Goal: Task Accomplishment & Management: Manage account settings

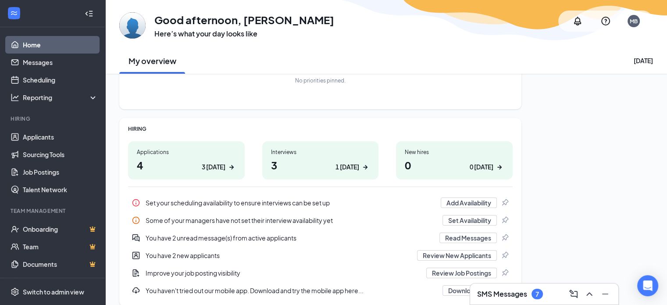
scroll to position [111, 0]
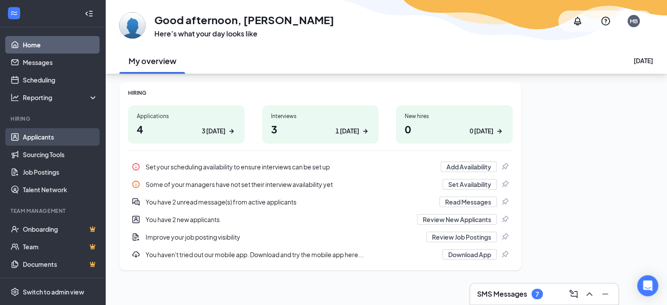
click at [35, 137] on link "Applicants" at bounding box center [60, 137] width 75 height 18
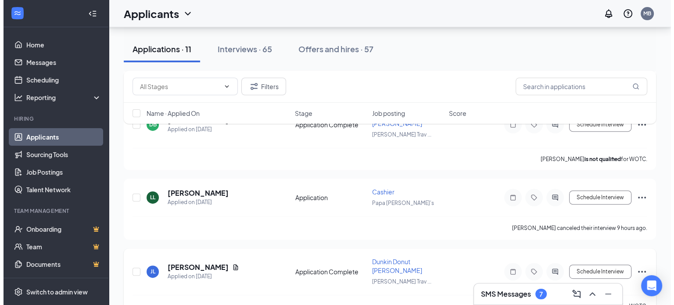
scroll to position [395, 0]
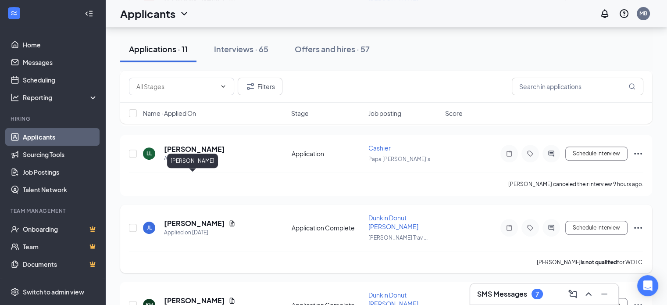
click at [195, 218] on h5 "Jonathon Long" at bounding box center [194, 223] width 61 height 10
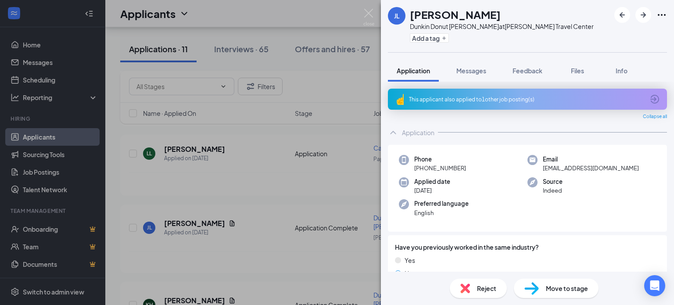
click at [649, 98] on icon "ArrowCircle" at bounding box center [654, 99] width 11 height 11
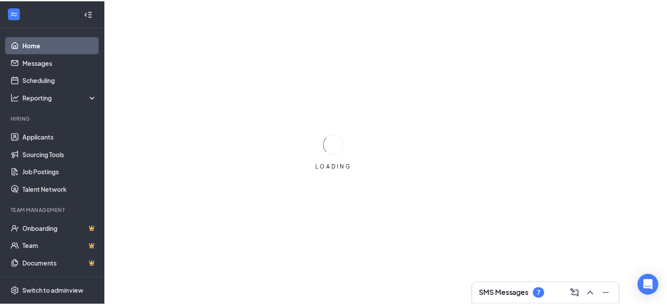
scroll to position [111, 0]
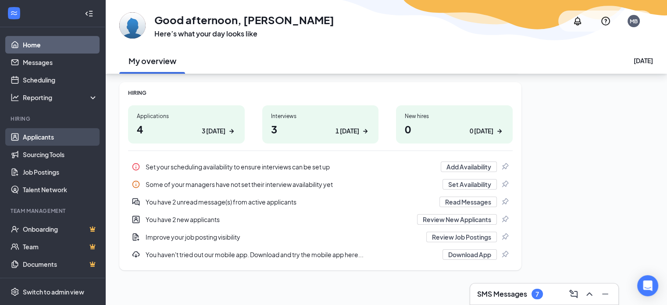
click at [50, 137] on link "Applicants" at bounding box center [60, 137] width 75 height 18
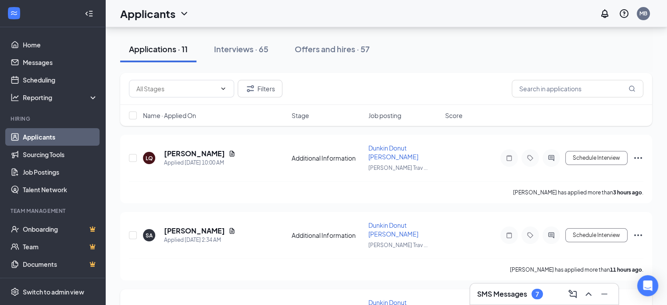
scroll to position [88, 0]
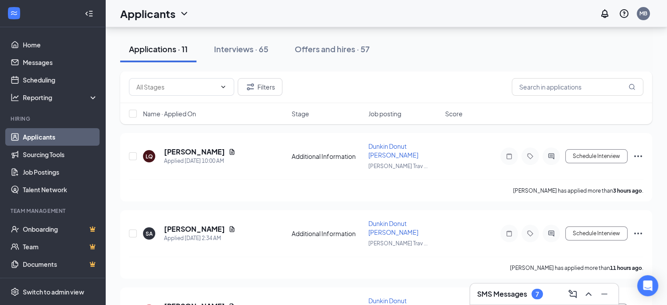
click at [510, 296] on h3 "SMS Messages" at bounding box center [502, 294] width 50 height 10
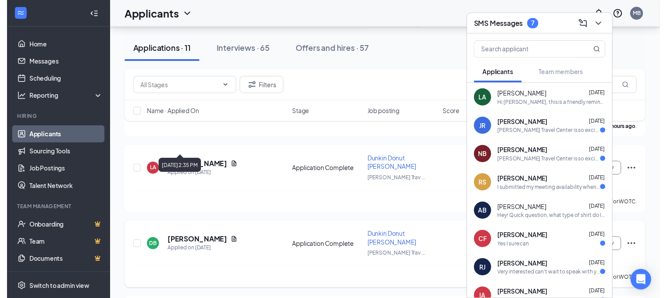
scroll to position [263, 0]
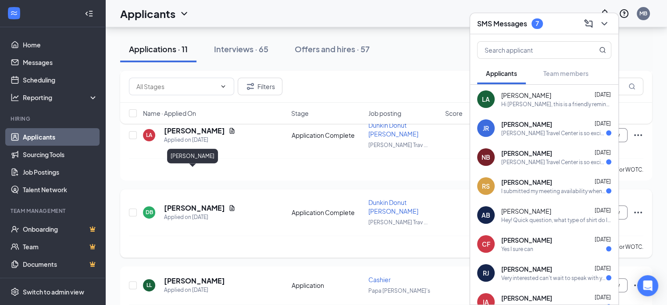
click at [192, 203] on h5 "Devyn Berrier" at bounding box center [194, 208] width 61 height 10
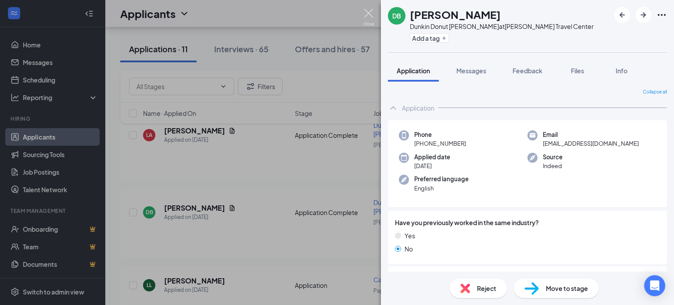
click at [367, 13] on img at bounding box center [368, 17] width 11 height 17
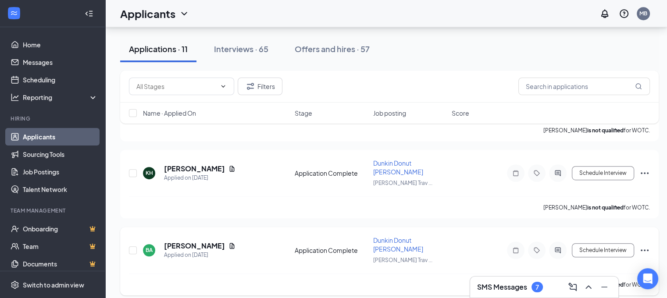
scroll to position [570, 0]
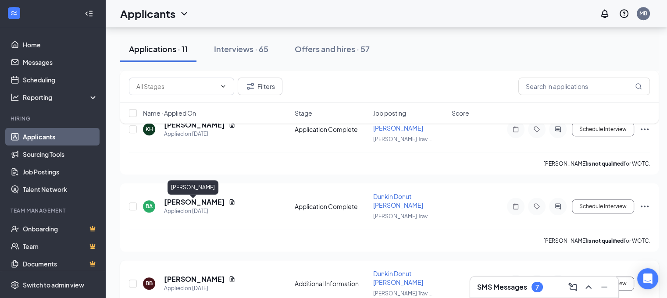
click at [200, 275] on h5 "Bryson Burnett" at bounding box center [194, 280] width 61 height 10
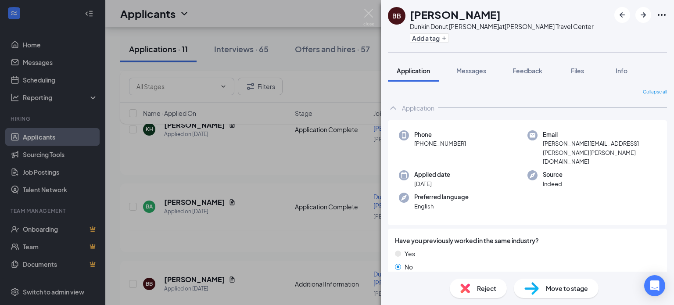
drag, startPoint x: 288, startPoint y: 198, endPoint x: 272, endPoint y: 186, distance: 19.4
click at [288, 197] on div "BB Bryson Burnett Dunkin Donut Baker at Davy Crockett Travel Center Add a tag A…" at bounding box center [337, 152] width 674 height 305
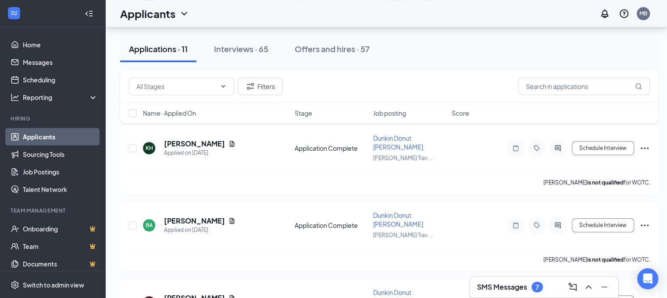
scroll to position [492, 0]
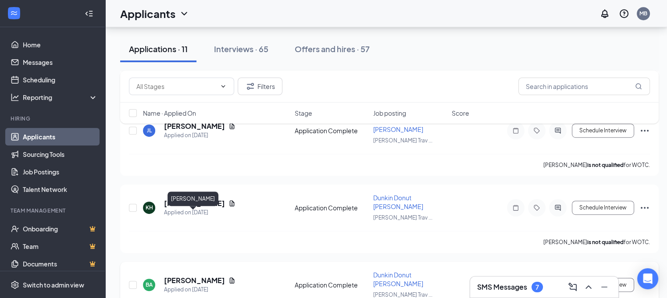
click at [205, 276] on h5 "Brianna Adams" at bounding box center [194, 281] width 61 height 10
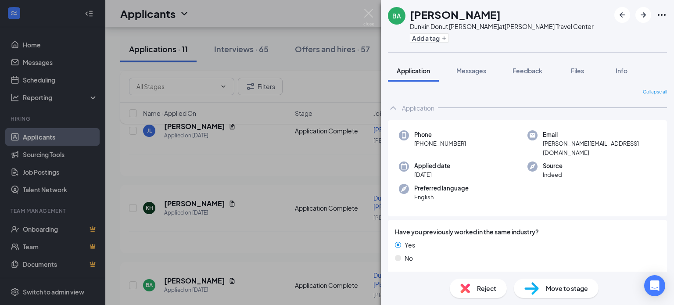
click at [308, 172] on div "BA Brianna Adams Dunkin Donut Baker at Davy Crockett Travel Center Add a tag Ap…" at bounding box center [337, 152] width 674 height 305
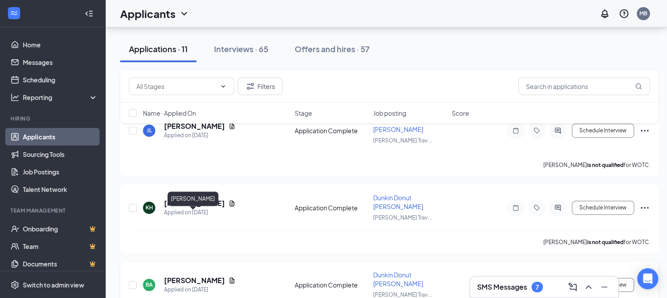
click at [187, 276] on h5 "Brianna Adams" at bounding box center [194, 281] width 61 height 10
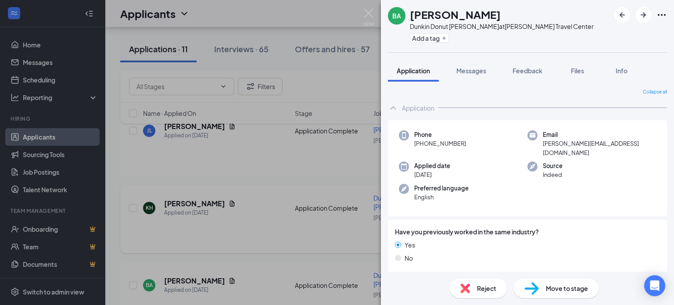
drag, startPoint x: 280, startPoint y: 178, endPoint x: 274, endPoint y: 182, distance: 6.9
click at [279, 178] on div "BA Brianna Adams Dunkin Donut Baker at Davy Crockett Travel Center Add a tag Ap…" at bounding box center [337, 152] width 674 height 305
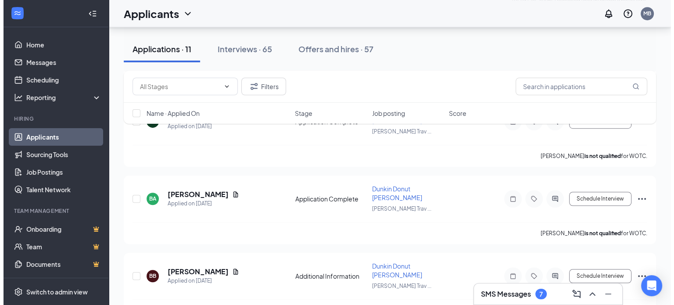
scroll to position [573, 0]
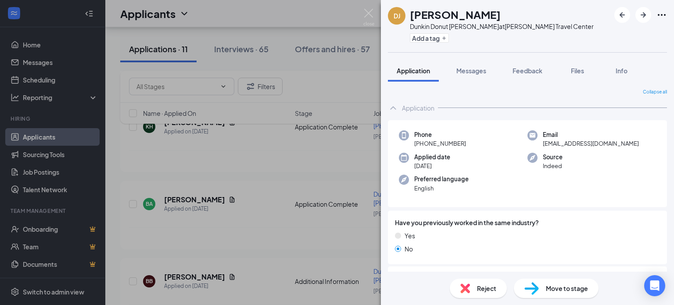
click at [257, 239] on div "DJ Dale Jr. Dunkin Donut Baker at Davy Crockett Travel Center Add a tag Applica…" at bounding box center [337, 152] width 674 height 305
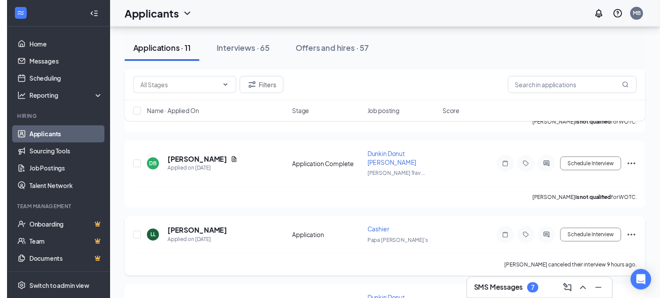
scroll to position [316, 0]
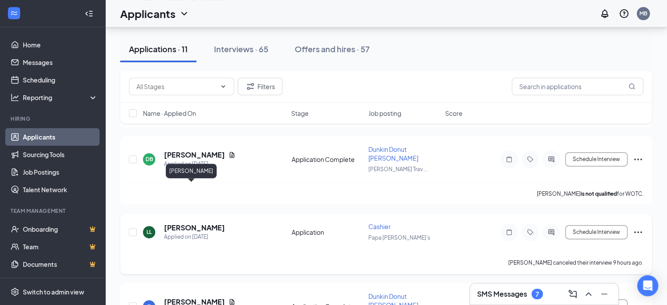
click at [189, 223] on h5 "Leanna Loy" at bounding box center [194, 228] width 61 height 10
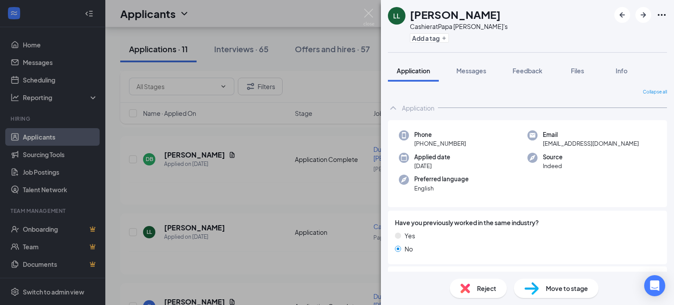
click at [247, 162] on div "LL Leanna Loy Cashier at Papa John's Add a tag Application Messages Feedback Fi…" at bounding box center [337, 152] width 674 height 305
